Goal: Task Accomplishment & Management: Use online tool/utility

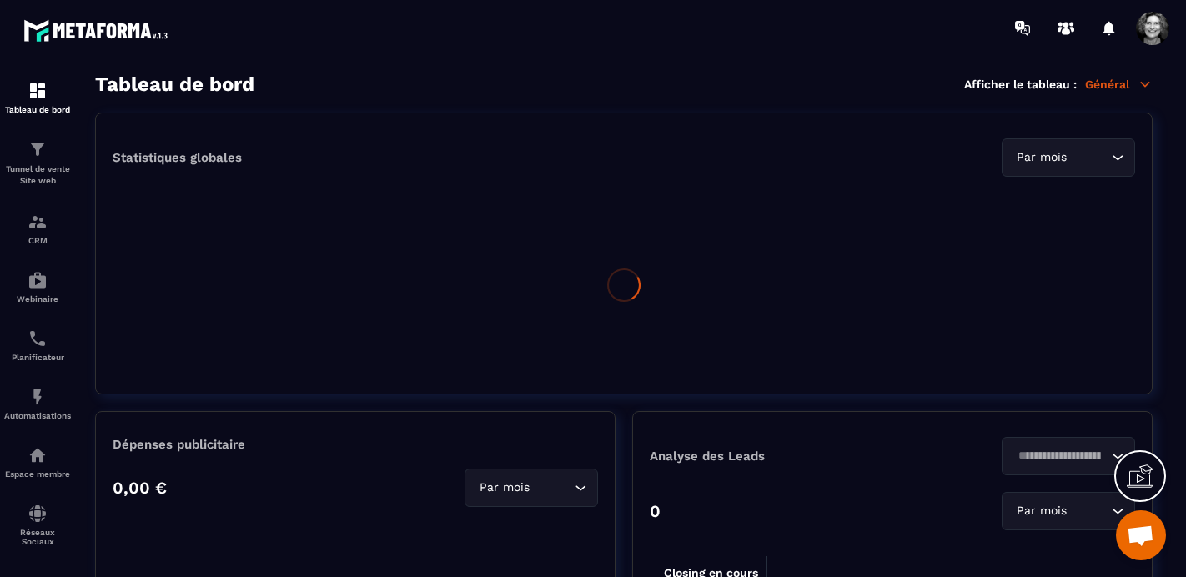
scroll to position [21283, 0]
click at [37, 153] on img at bounding box center [38, 149] width 20 height 20
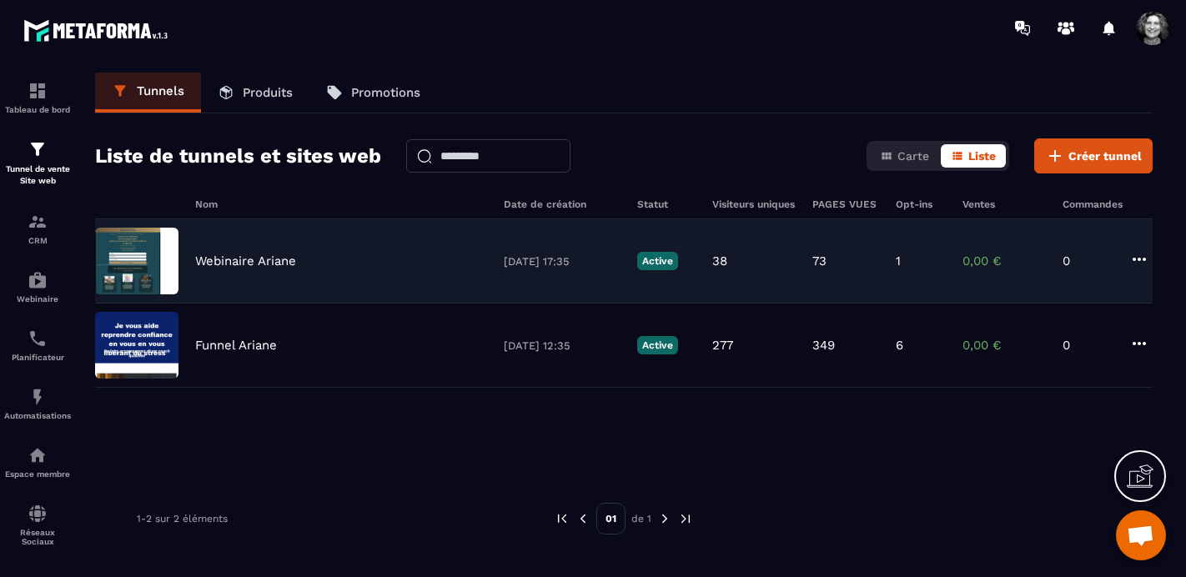
click at [251, 263] on p "Webinaire Ariane" at bounding box center [245, 260] width 101 height 15
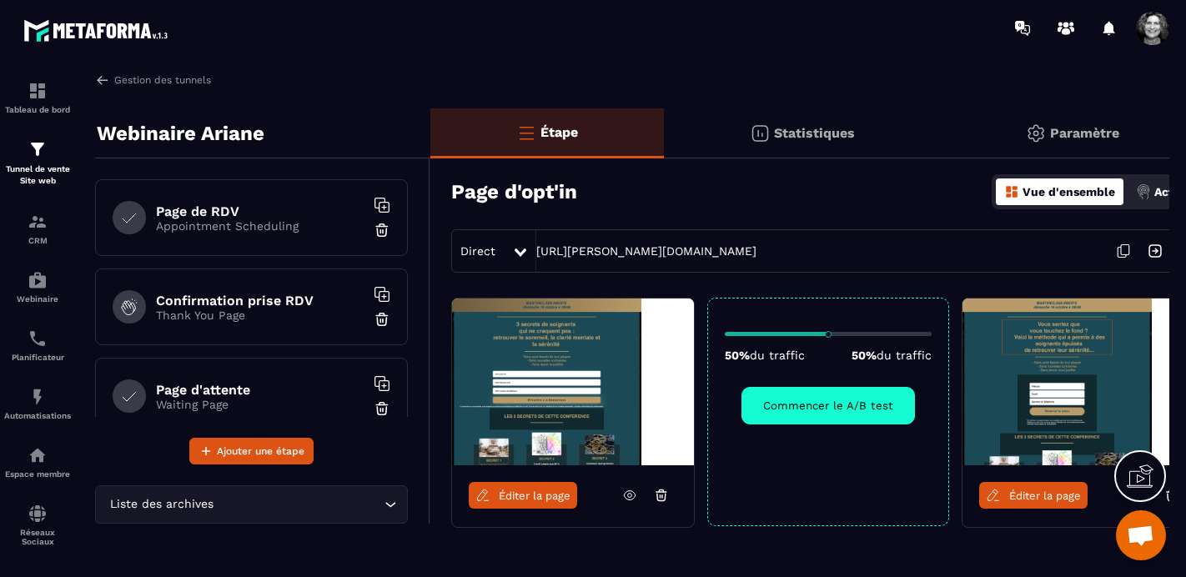
scroll to position [270, 0]
click at [297, 316] on p "Thank You Page" at bounding box center [260, 312] width 208 height 13
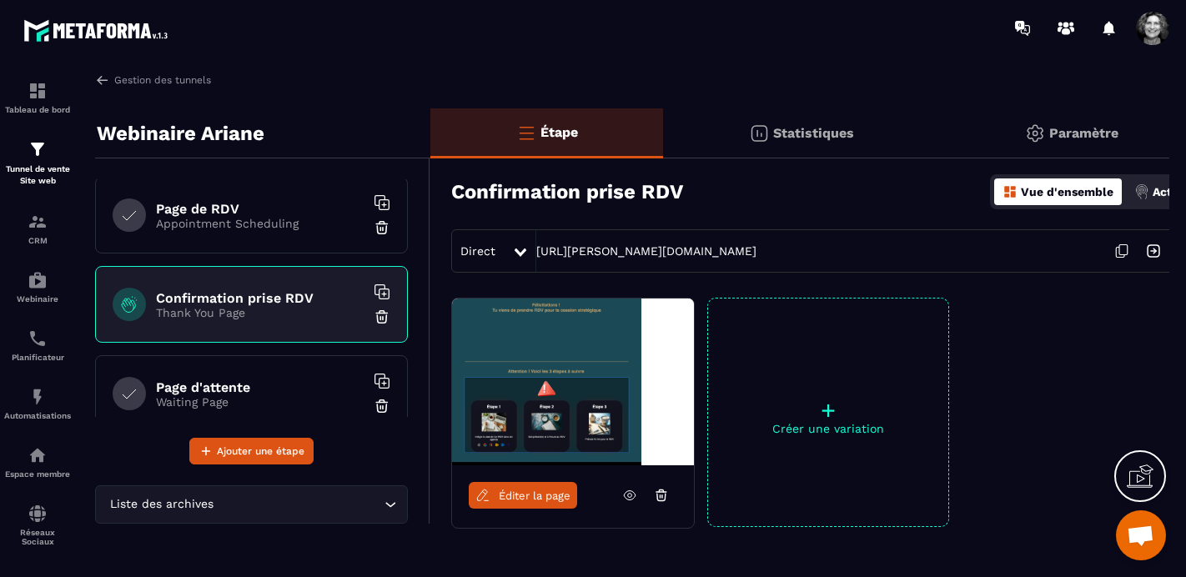
click at [1123, 248] on icon at bounding box center [1122, 251] width 32 height 32
